Goal: Transaction & Acquisition: Purchase product/service

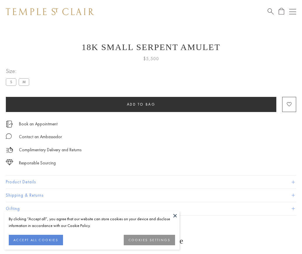
click at [141, 104] on span "Add to bag" at bounding box center [141, 104] width 29 height 5
